Goal: Browse casually: Explore the website without a specific task or goal

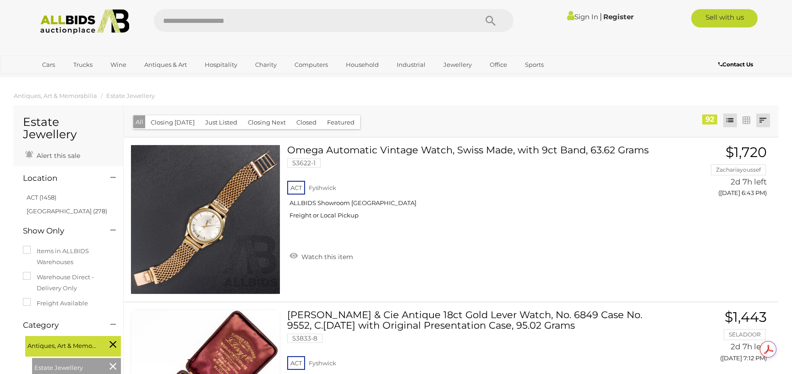
click at [763, 120] on link at bounding box center [763, 121] width 14 height 14
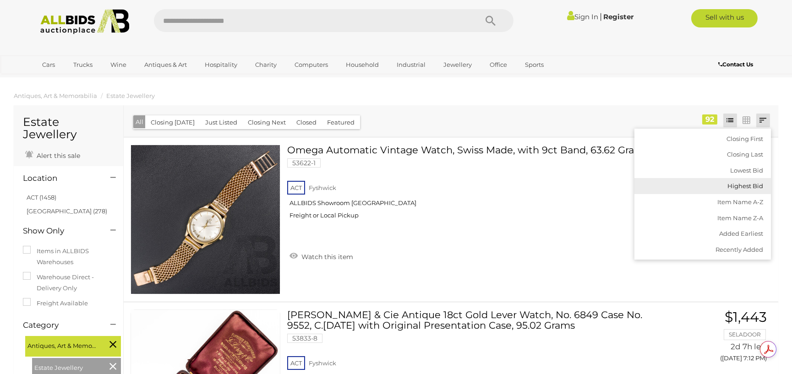
click at [743, 185] on link "Highest Bid" at bounding box center [702, 186] width 137 height 16
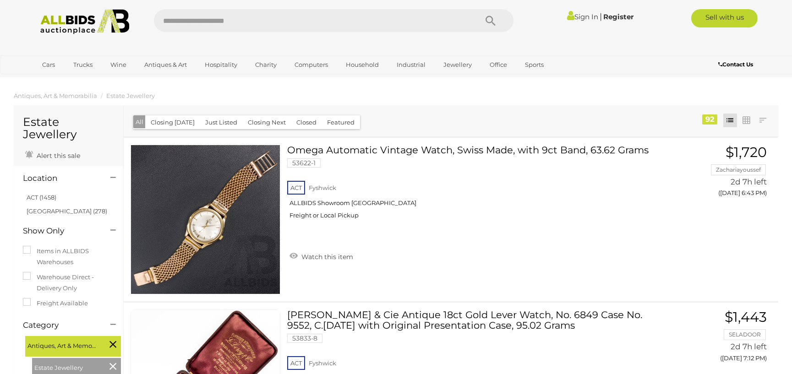
click at [303, 126] on button "Closed" at bounding box center [306, 122] width 31 height 14
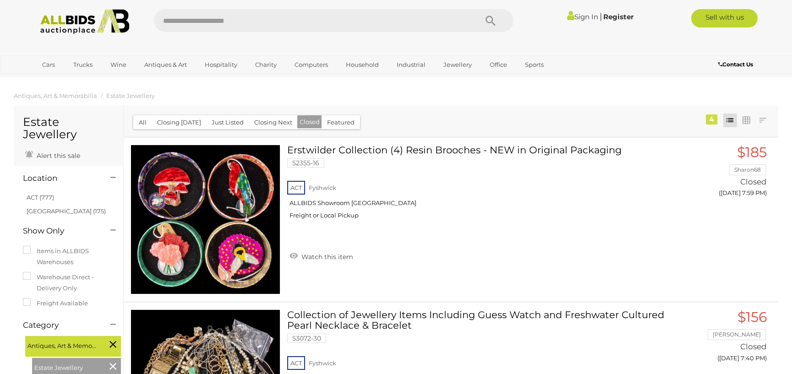
click at [143, 124] on button "All" at bounding box center [142, 122] width 19 height 14
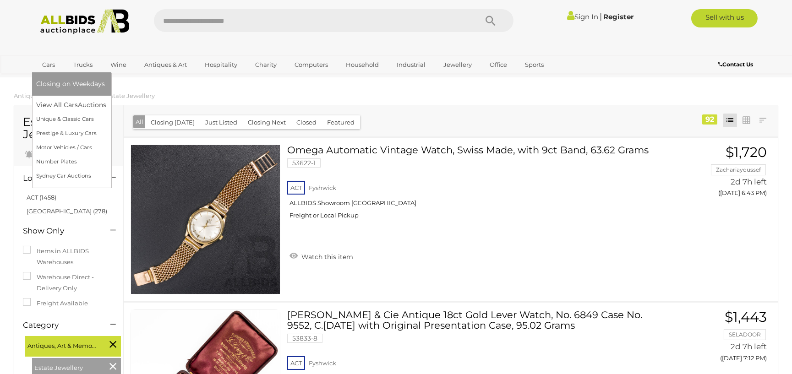
click at [47, 68] on link "Cars" at bounding box center [49, 64] width 25 height 15
click at [46, 104] on link "View All Cars Auctions" at bounding box center [73, 105] width 73 height 14
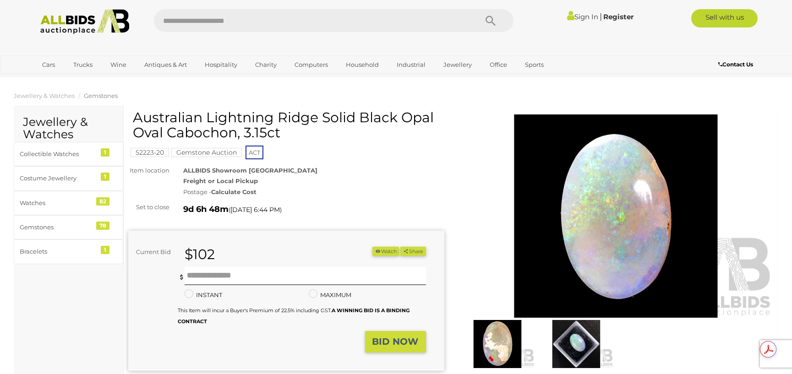
click at [571, 339] on img at bounding box center [576, 344] width 74 height 48
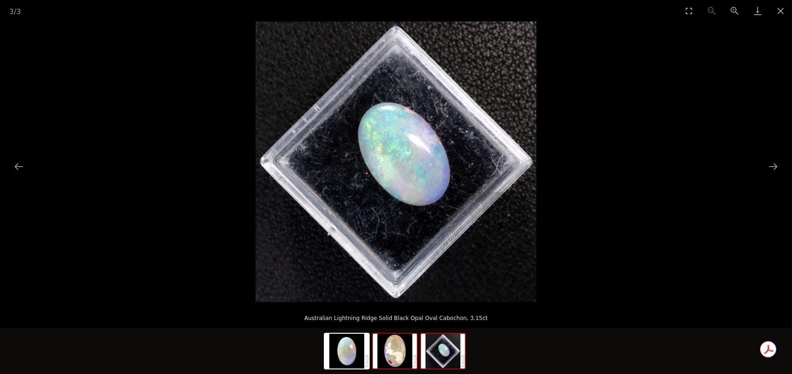
click at [393, 349] on img at bounding box center [395, 351] width 44 height 35
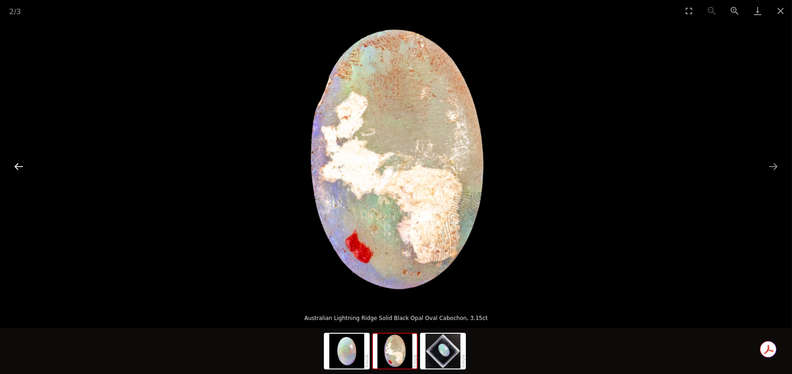
click at [19, 167] on button "Previous slide" at bounding box center [18, 167] width 19 height 18
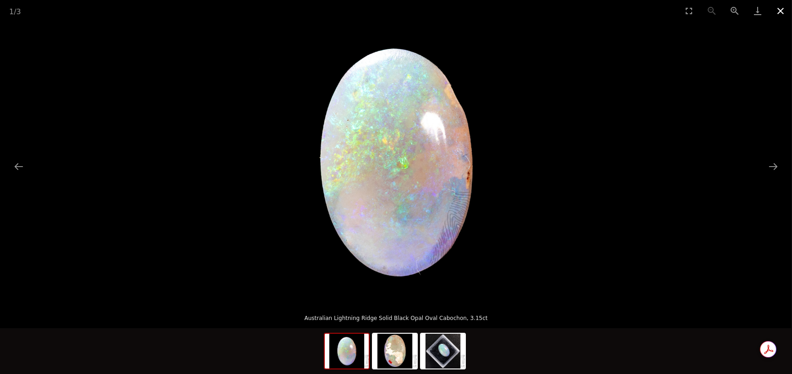
click at [778, 11] on button "Close gallery" at bounding box center [780, 11] width 23 height 22
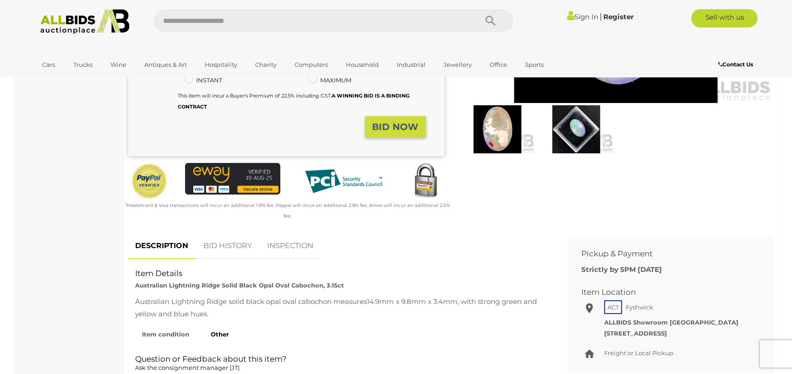
scroll to position [213, 0]
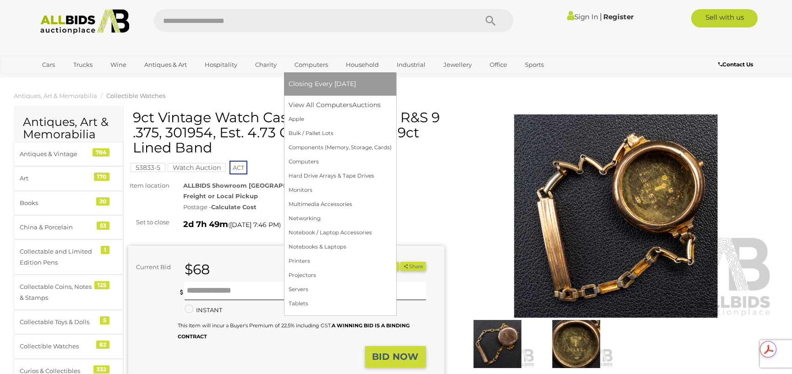
scroll to position [213, 0]
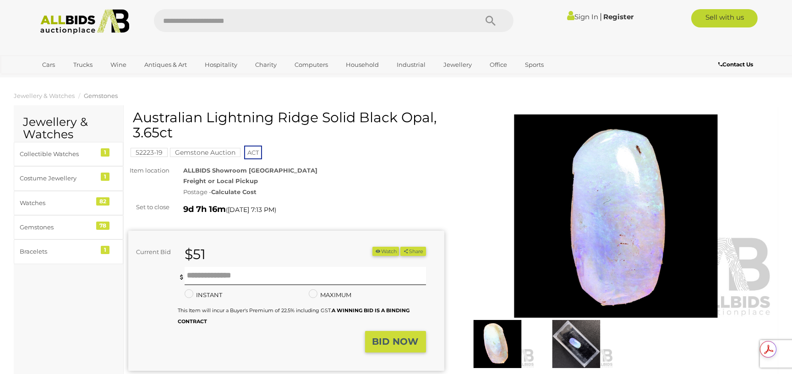
click at [579, 349] on img at bounding box center [576, 344] width 74 height 48
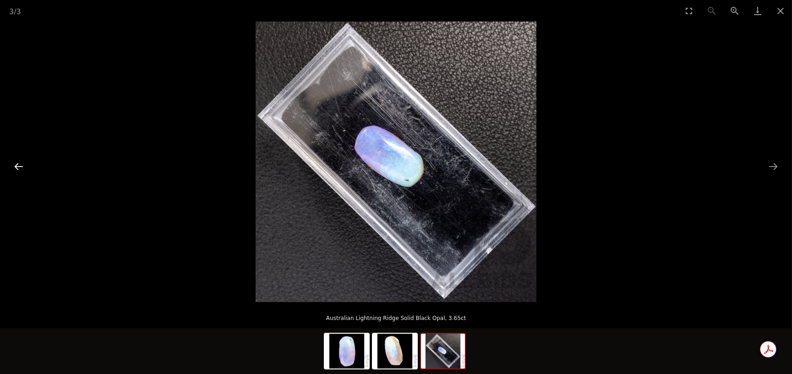
click at [15, 163] on button "Previous slide" at bounding box center [18, 167] width 19 height 18
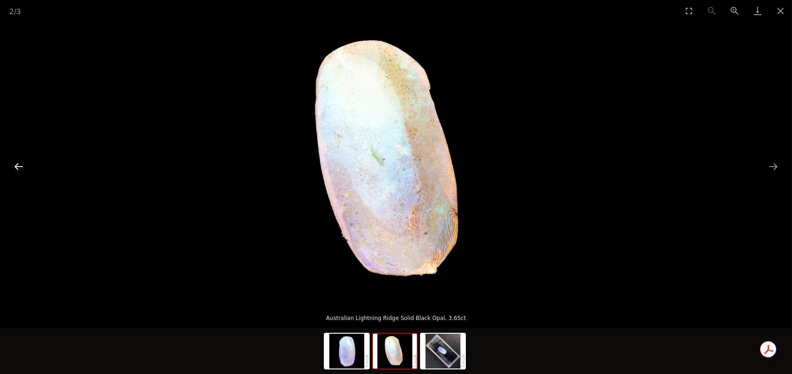
click at [15, 163] on button "Previous slide" at bounding box center [18, 167] width 19 height 18
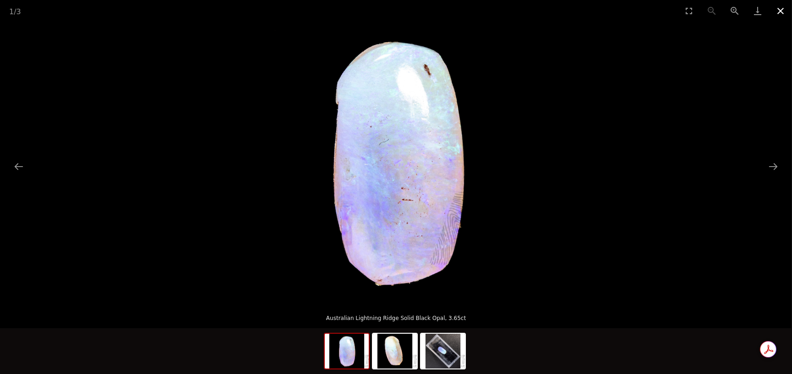
click at [775, 11] on button "Close gallery" at bounding box center [780, 11] width 23 height 22
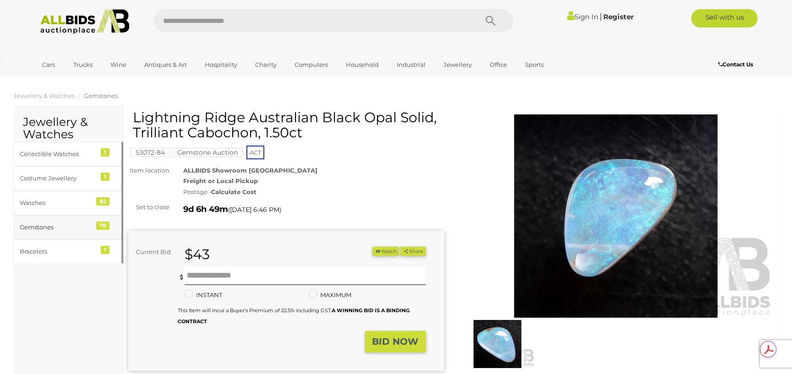
click at [45, 226] on div "Gemstones" at bounding box center [58, 227] width 76 height 11
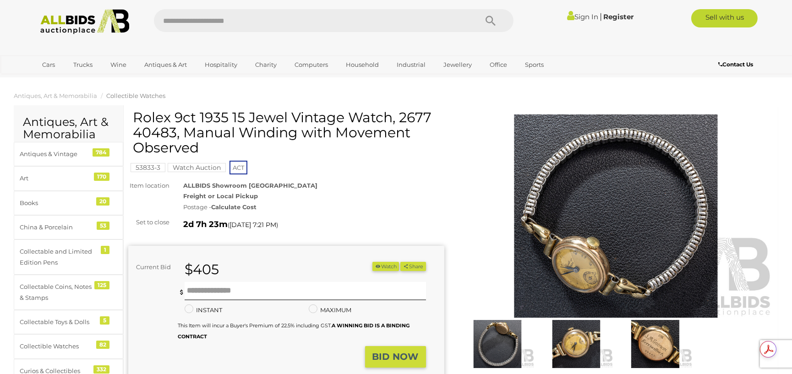
click at [572, 336] on img at bounding box center [576, 344] width 74 height 48
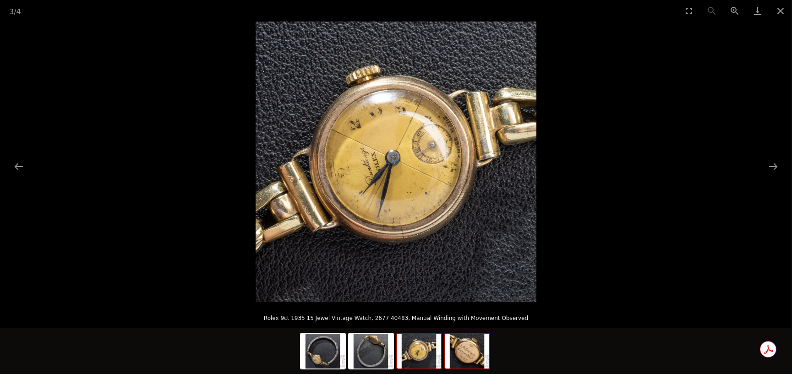
click at [472, 344] on img at bounding box center [467, 351] width 44 height 35
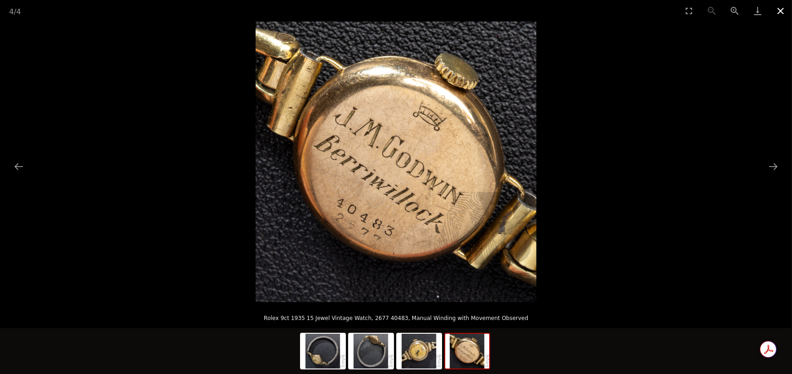
click at [774, 11] on button "Close gallery" at bounding box center [780, 11] width 23 height 22
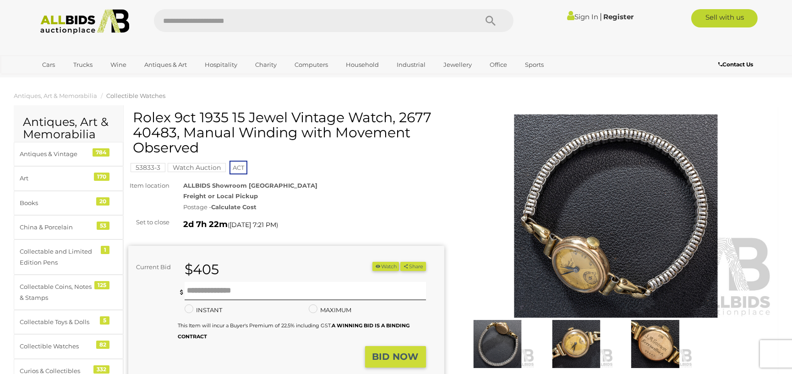
drag, startPoint x: 532, startPoint y: 182, endPoint x: 349, endPoint y: 161, distance: 184.0
click at [349, 161] on div "Rolex 9ct 1935 15 Jewel Vintage Watch, 2677 40483, Manual Winding with Movement…" at bounding box center [287, 136] width 309 height 52
click at [574, 344] on img at bounding box center [576, 344] width 74 height 48
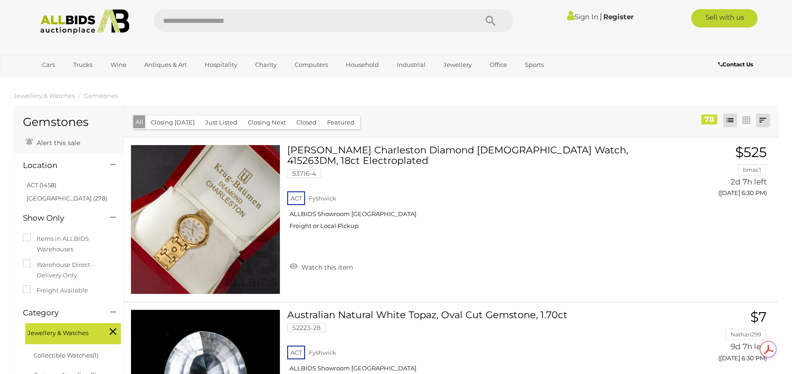
click at [758, 121] on link at bounding box center [763, 121] width 14 height 14
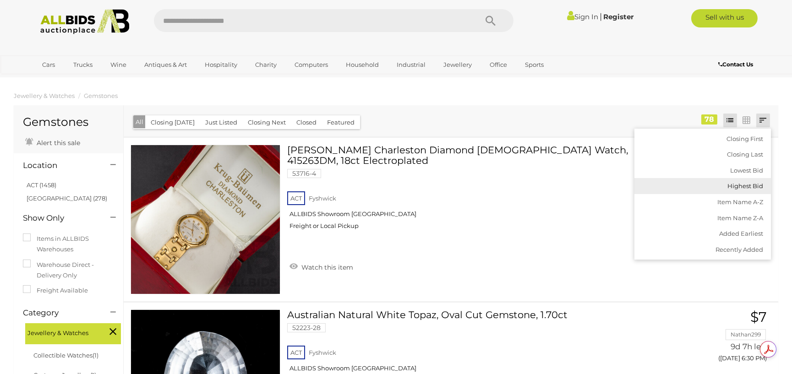
click at [740, 185] on link "Highest Bid" at bounding box center [702, 186] width 137 height 16
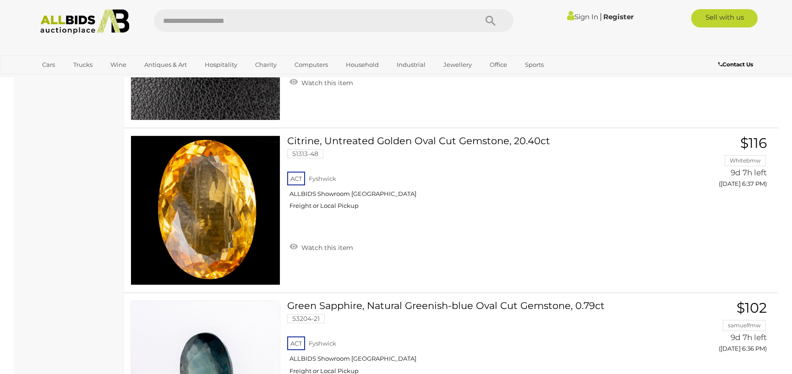
scroll to position [641, 0]
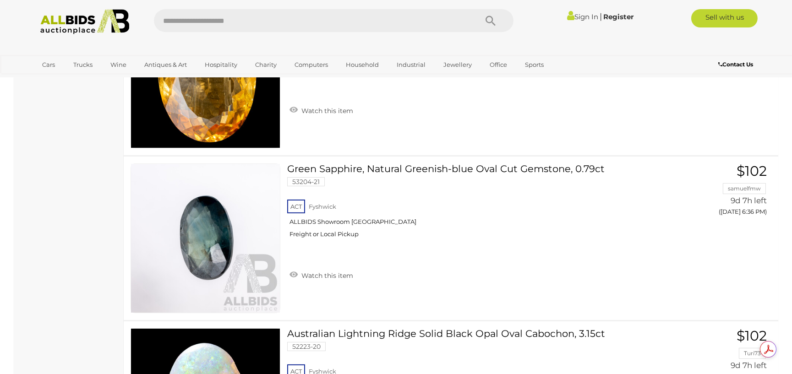
click at [413, 331] on link "Australian Lightning Ridge Solid Black Opal Oval Cabochon, 3.15ct 52223-20 ACT …" at bounding box center [478, 369] width 368 height 82
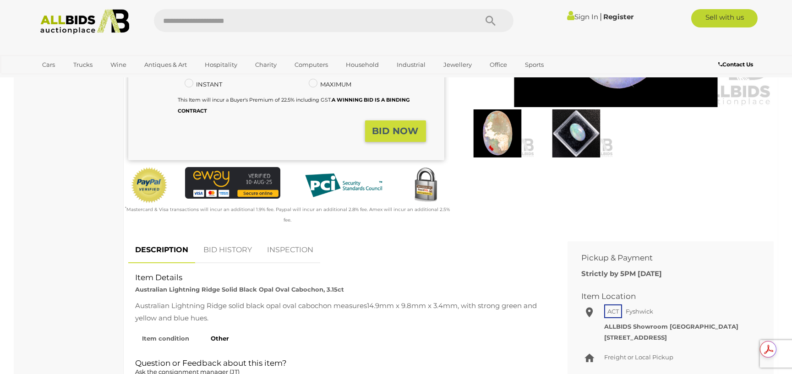
scroll to position [213, 0]
